Goal: Information Seeking & Learning: Learn about a topic

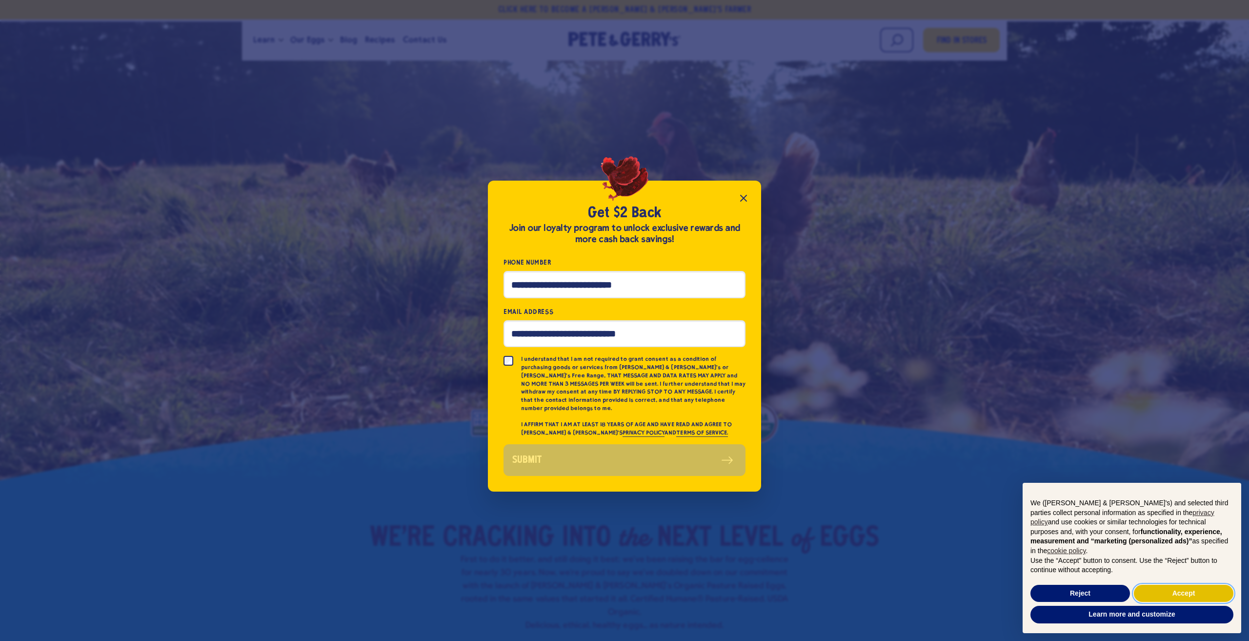
click at [1175, 592] on button "Accept" at bounding box center [1184, 594] width 100 height 18
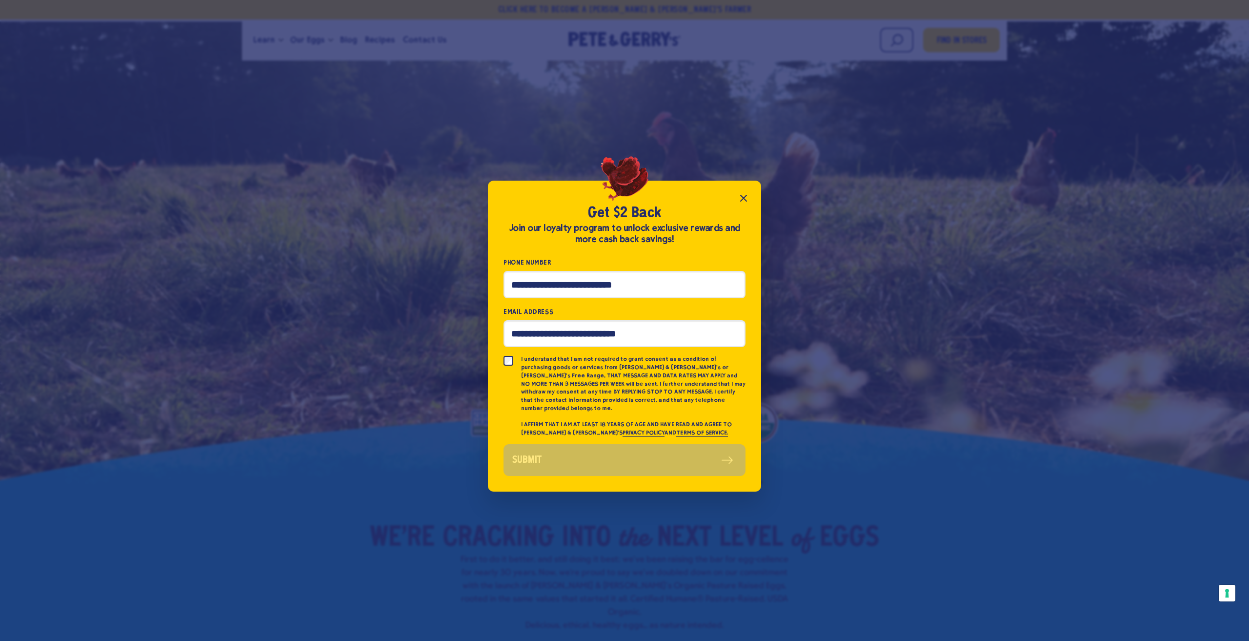
click at [742, 204] on icon "Close popup" at bounding box center [744, 198] width 12 height 12
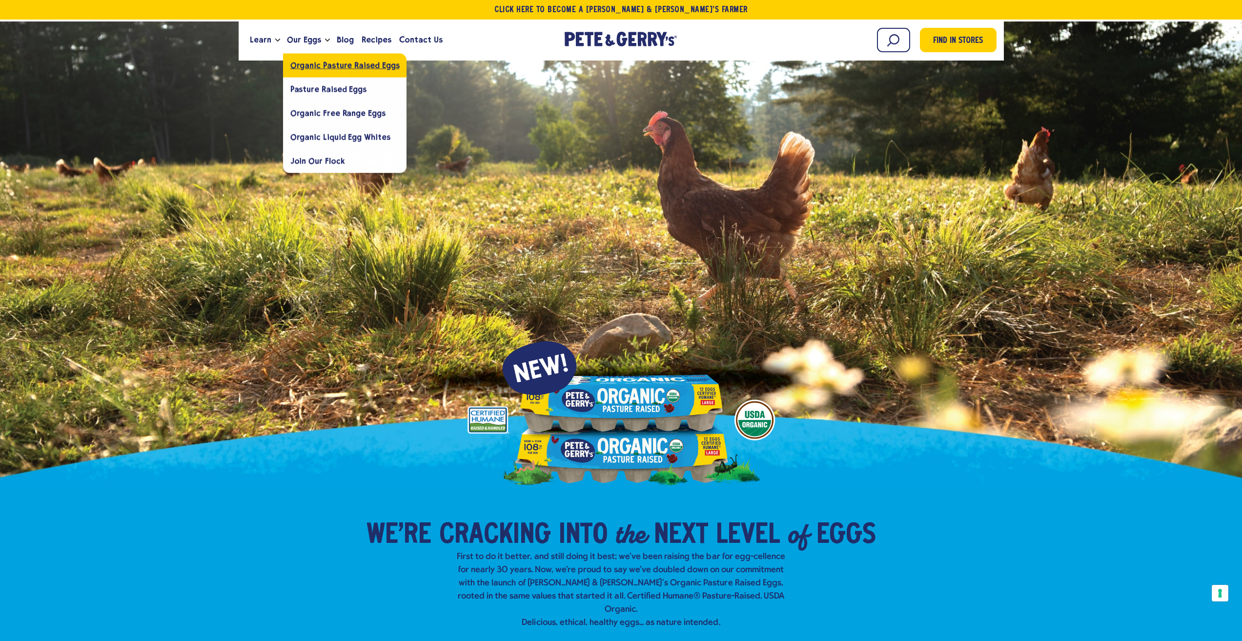
click at [348, 70] on link "Organic Pasture Raised Eggs" at bounding box center [345, 65] width 124 height 24
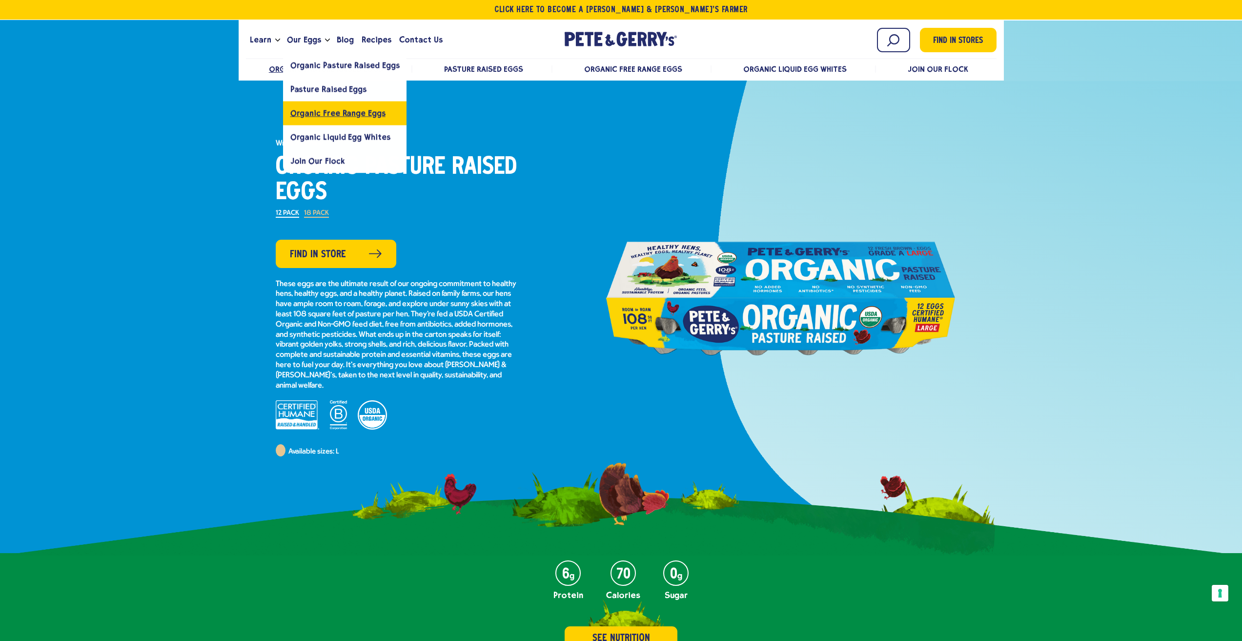
click at [320, 108] on link "Organic Free Range Eggs" at bounding box center [345, 113] width 124 height 24
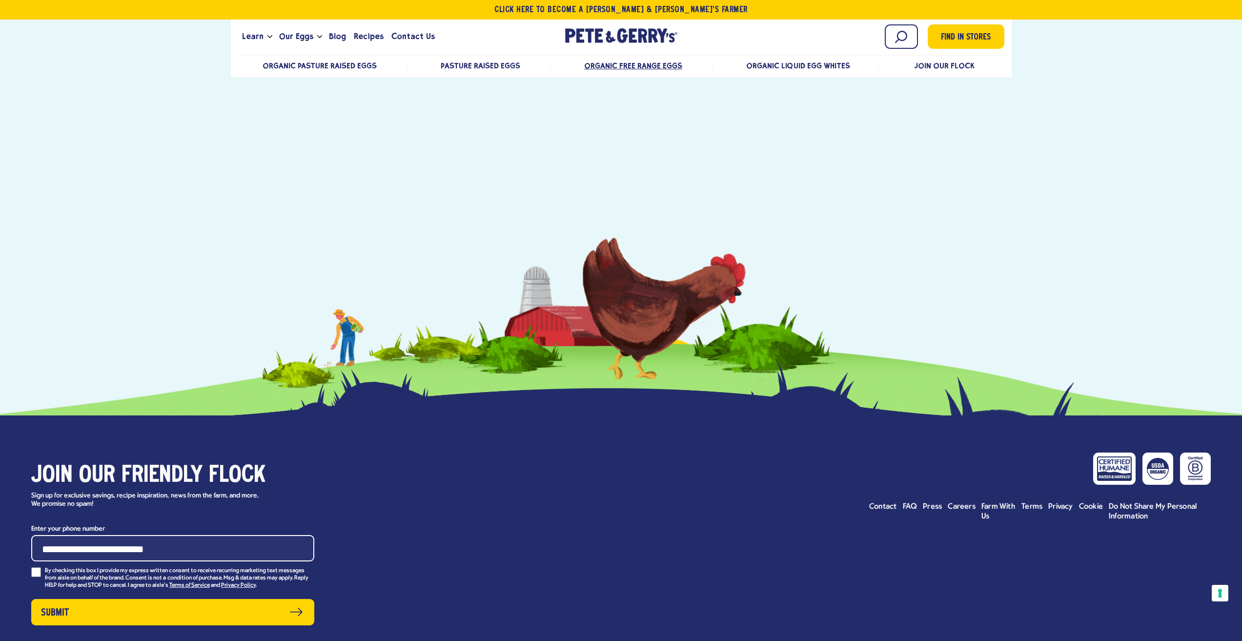
scroll to position [3806, 0]
